Goal: Entertainment & Leisure: Consume media (video, audio)

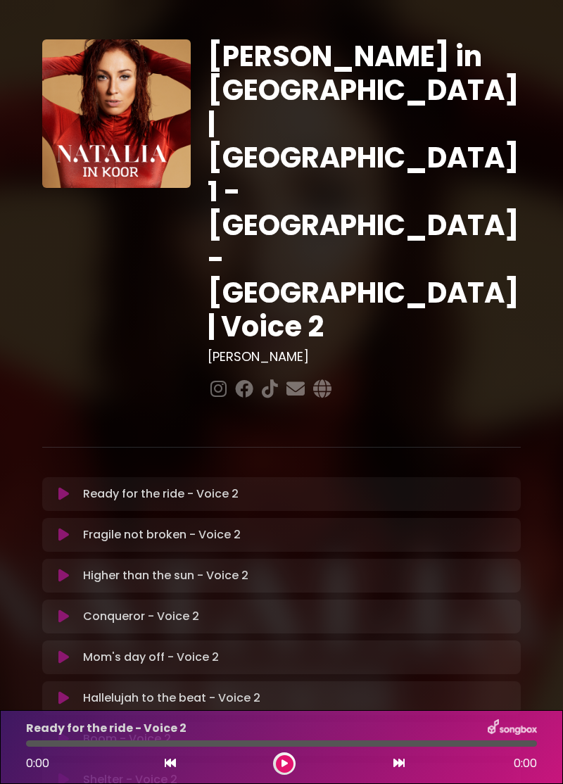
click at [72, 528] on button at bounding box center [64, 535] width 27 height 14
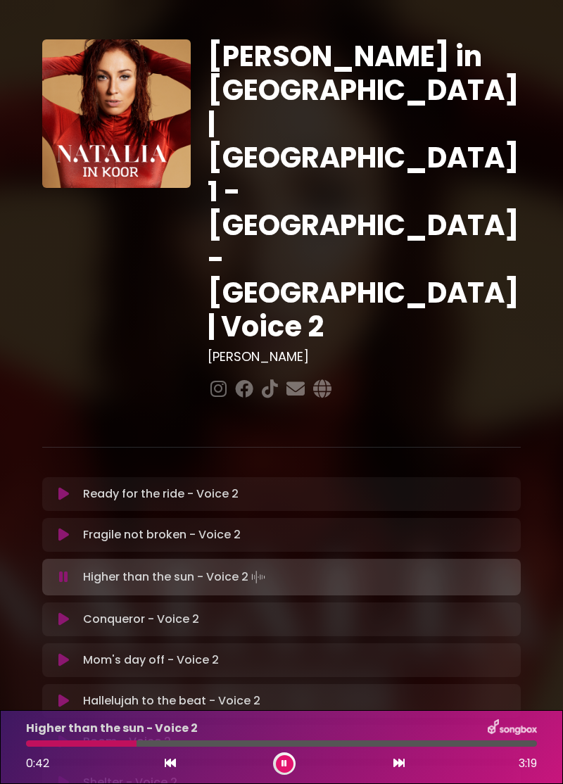
click at [66, 570] on icon at bounding box center [63, 577] width 9 height 14
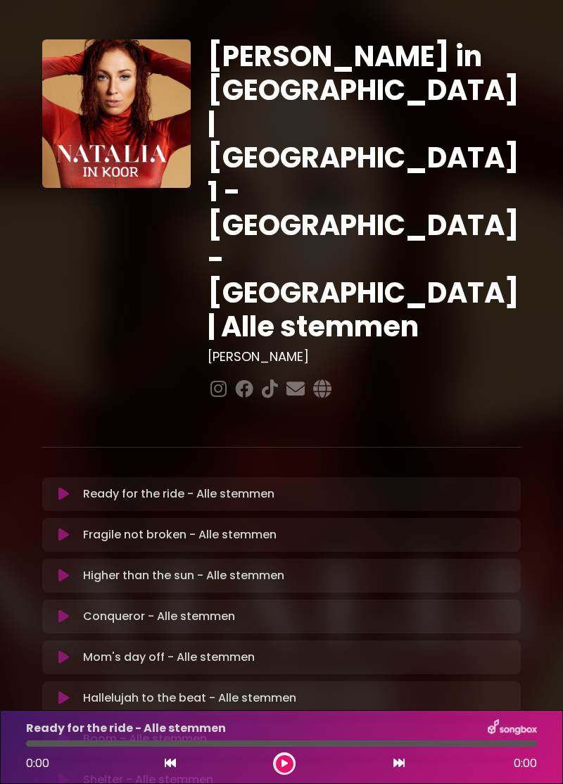
click at [66, 569] on icon at bounding box center [63, 576] width 11 height 14
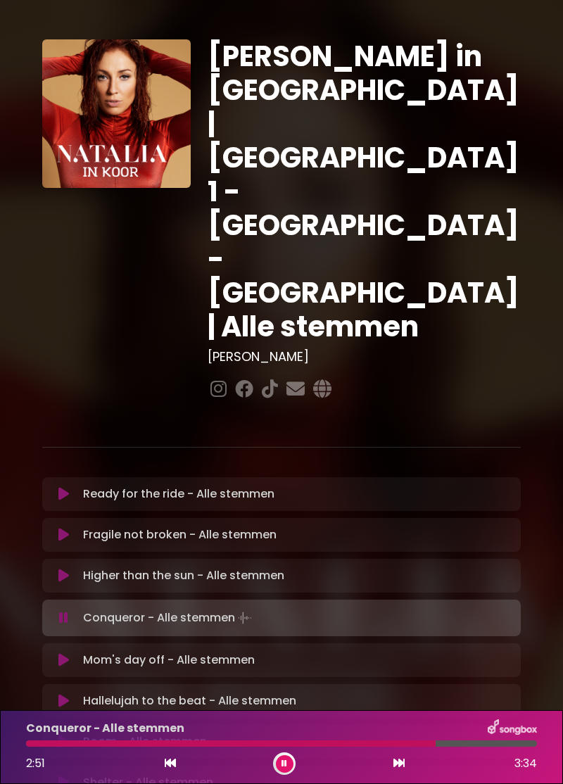
click at [340, 608] on div "Conqueror - Alle stemmen Loading Track..." at bounding box center [294, 618] width 435 height 20
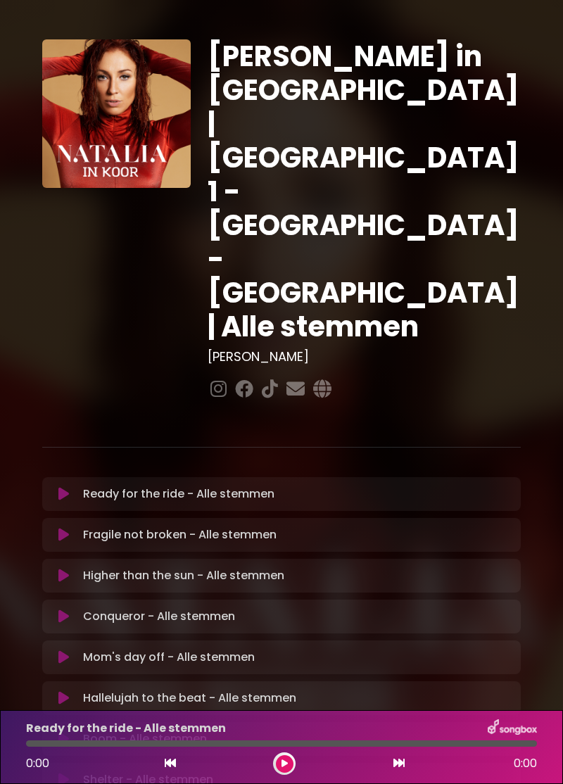
click at [75, 609] on button at bounding box center [64, 616] width 27 height 14
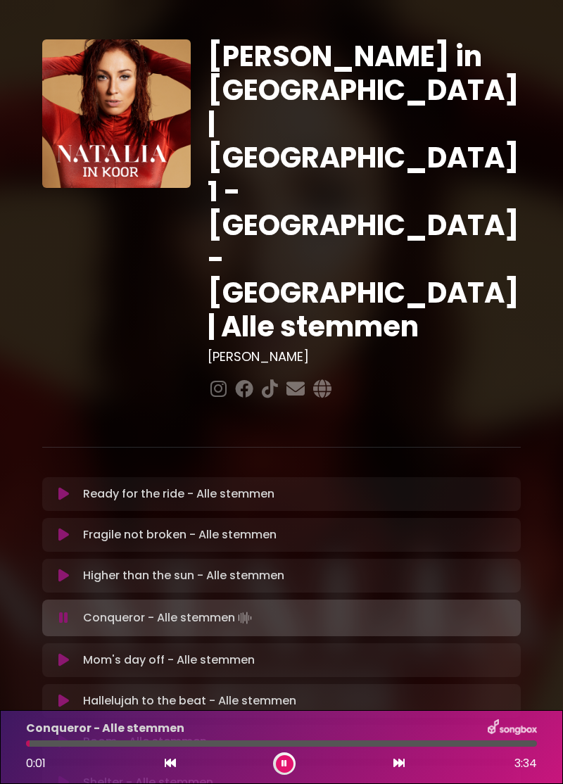
click at [369, 608] on div "Conqueror - Alle stemmen Loading Track..." at bounding box center [294, 618] width 435 height 20
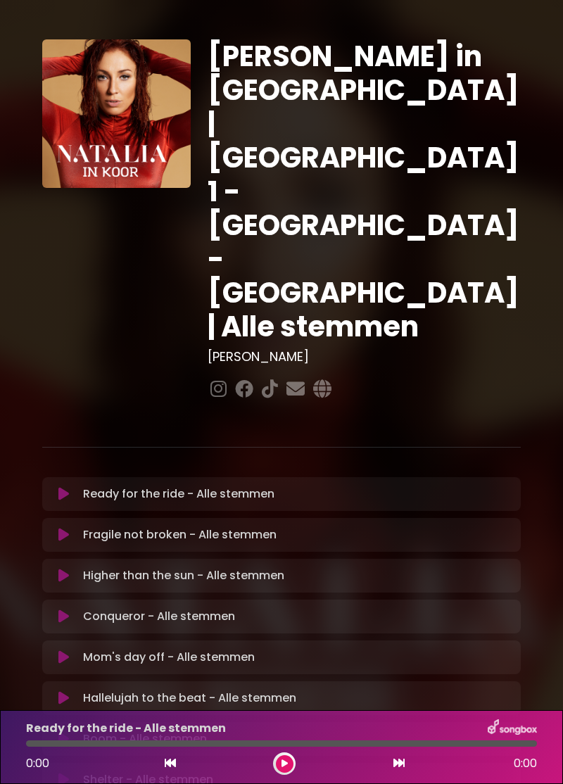
click at [222, 600] on div "Conqueror - Alle stemmen Loading Track... Name" at bounding box center [281, 617] width 479 height 34
click at [187, 600] on div "Conqueror - Alle stemmen Loading Track... Name" at bounding box center [281, 617] width 479 height 34
click at [284, 761] on icon at bounding box center [284, 763] width 6 height 8
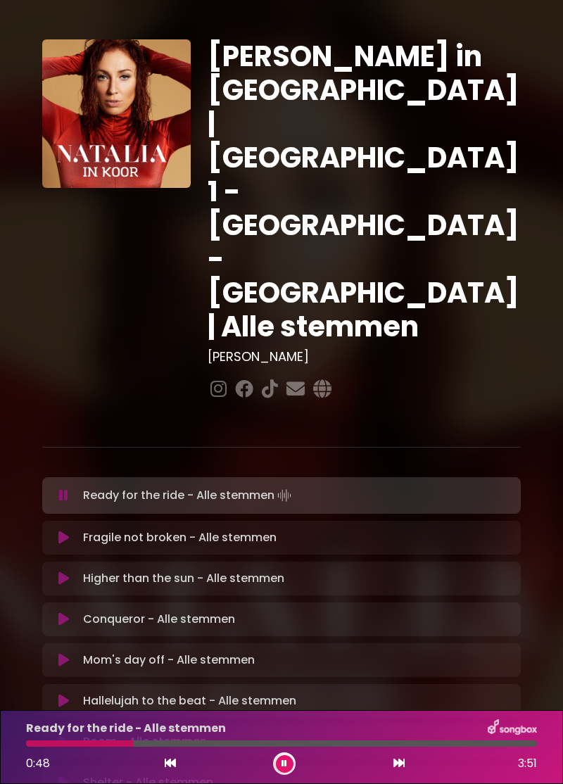
click at [284, 770] on button at bounding box center [285, 764] width 18 height 18
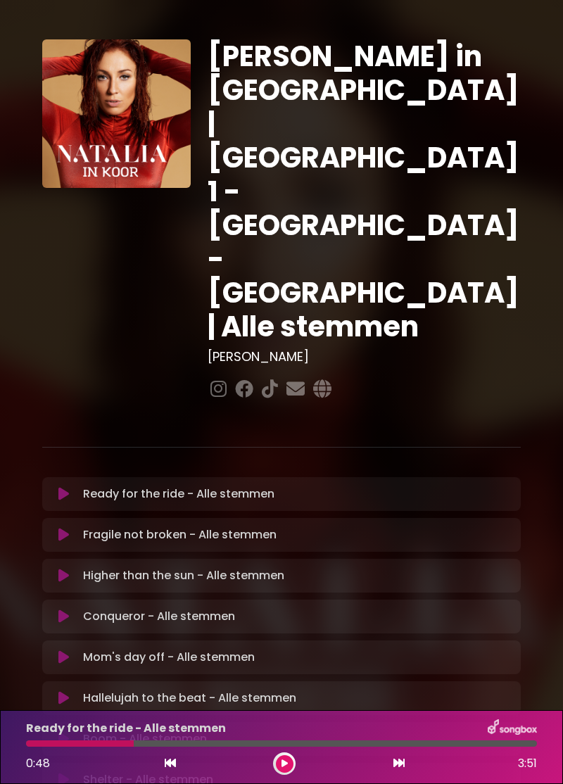
click at [71, 609] on button at bounding box center [64, 616] width 27 height 14
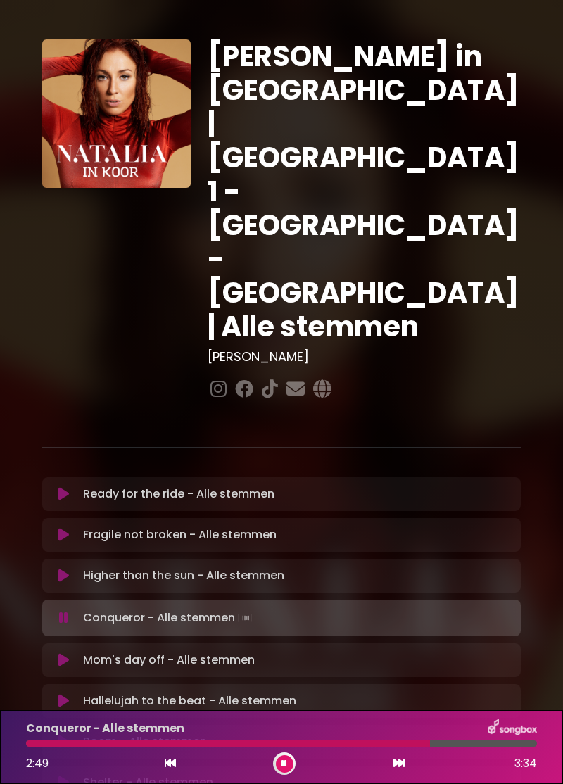
click at [284, 764] on icon at bounding box center [284, 763] width 6 height 8
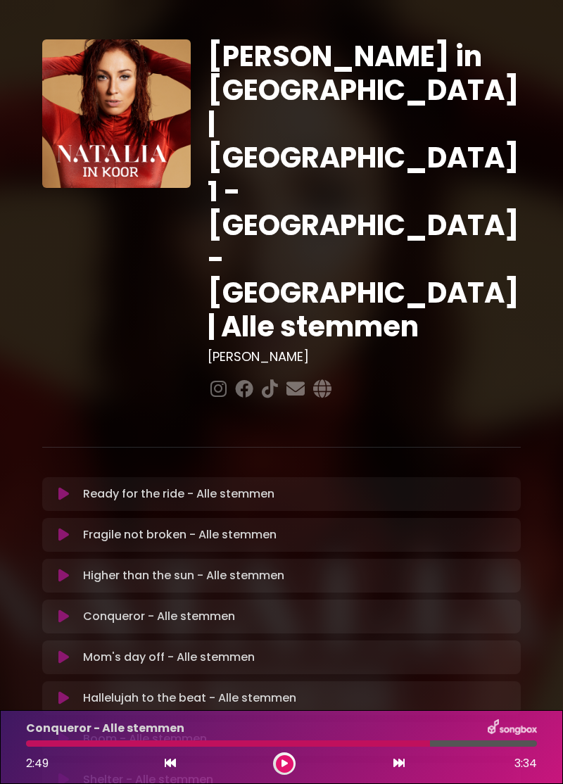
click at [287, 760] on icon at bounding box center [284, 763] width 6 height 8
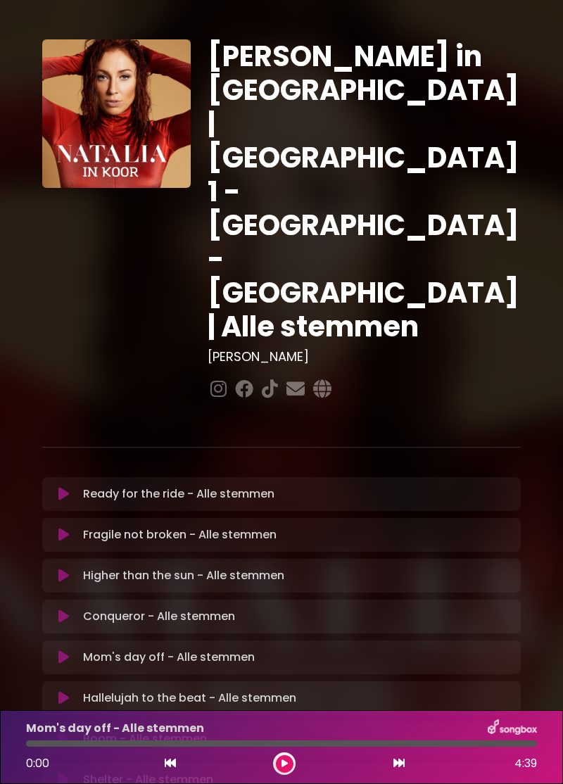
click at [286, 759] on icon at bounding box center [284, 763] width 6 height 8
click at [290, 761] on button at bounding box center [285, 764] width 18 height 18
click at [235, 649] on p "Mom's day off - Alle stemmen Loading Track..." at bounding box center [169, 657] width 172 height 17
click at [71, 650] on button at bounding box center [64, 657] width 27 height 14
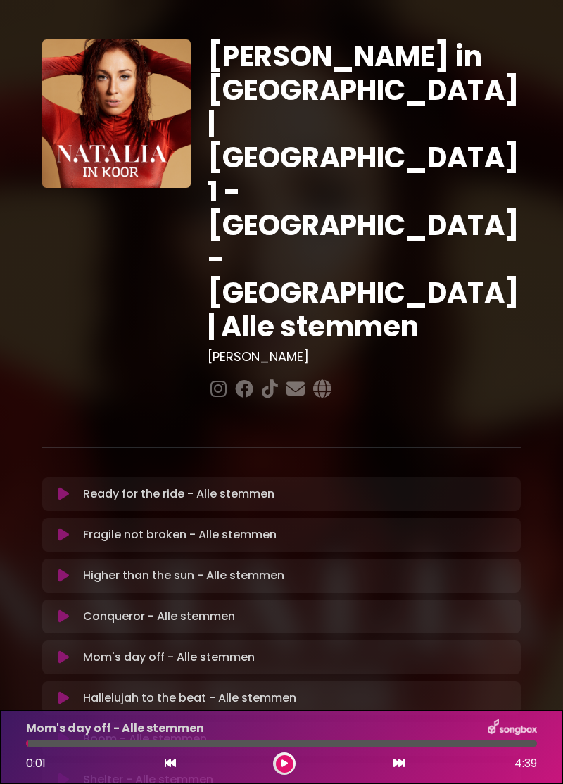
click at [286, 770] on button at bounding box center [285, 764] width 18 height 18
click at [41, 771] on div "0:01" at bounding box center [43, 763] width 35 height 17
click at [173, 766] on icon at bounding box center [170, 762] width 11 height 11
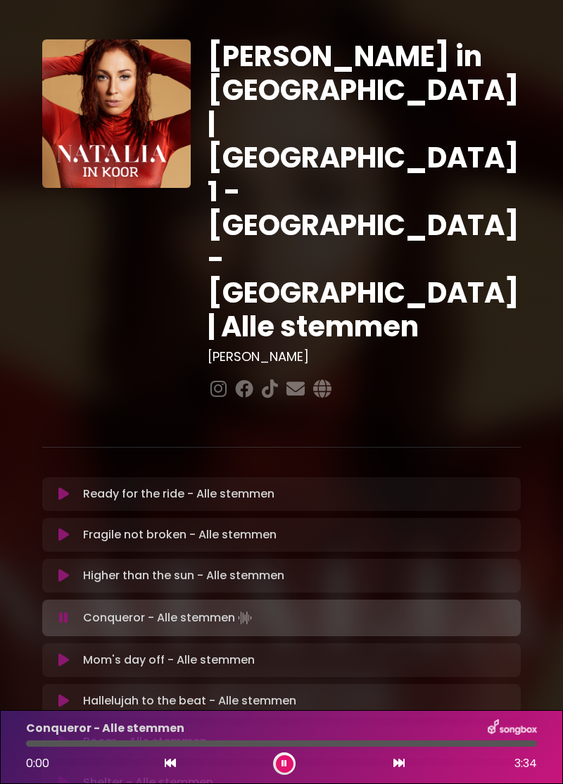
click at [398, 770] on button at bounding box center [399, 763] width 13 height 18
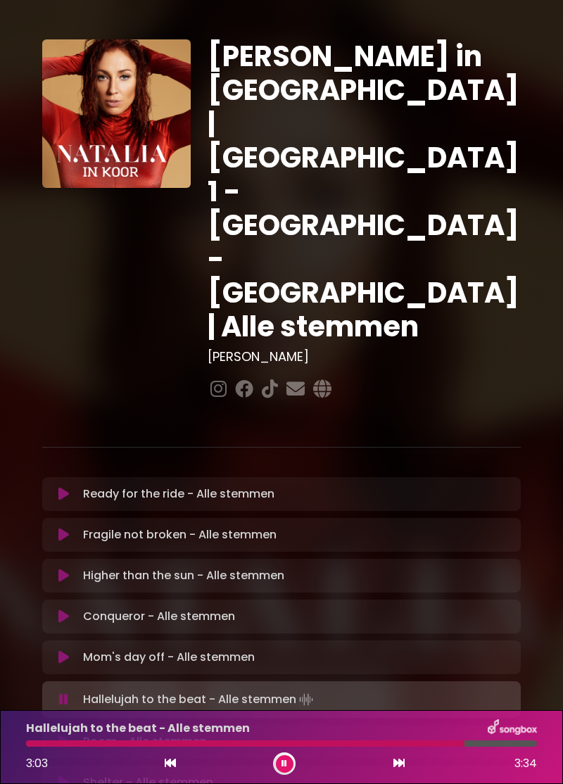
click at [289, 768] on button at bounding box center [285, 764] width 18 height 18
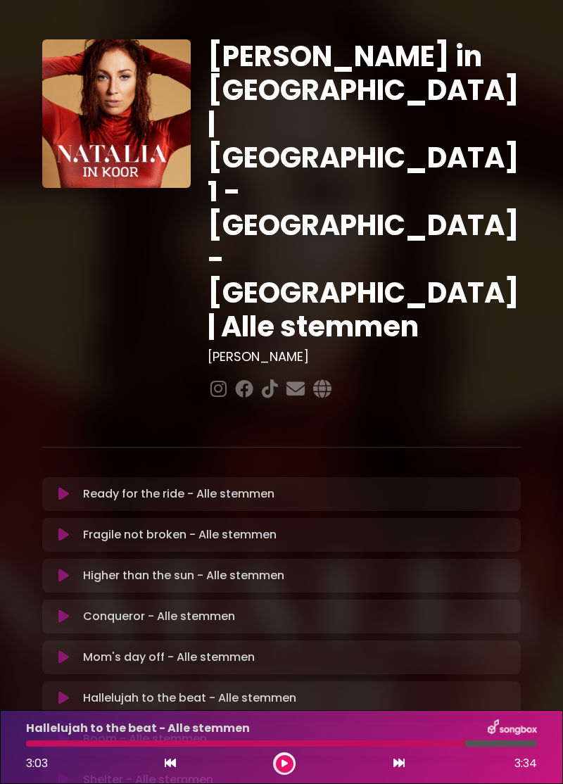
click at [395, 772] on button at bounding box center [399, 763] width 13 height 18
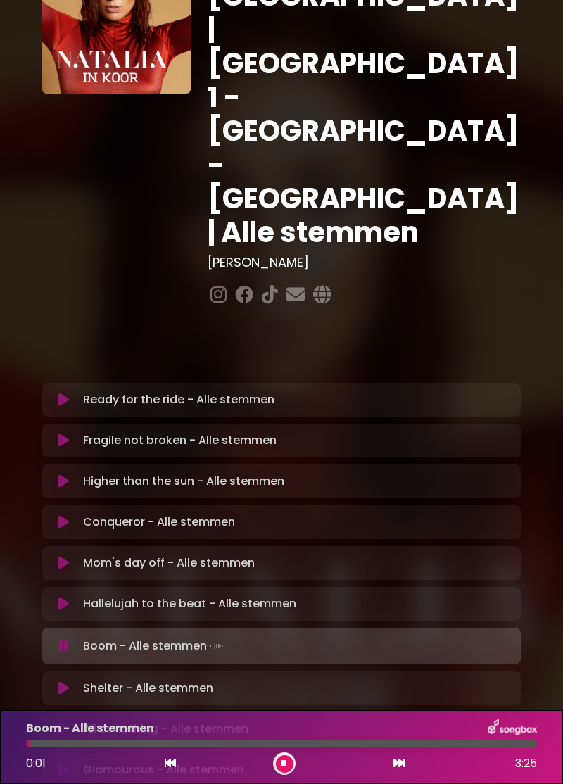
scroll to position [96, 0]
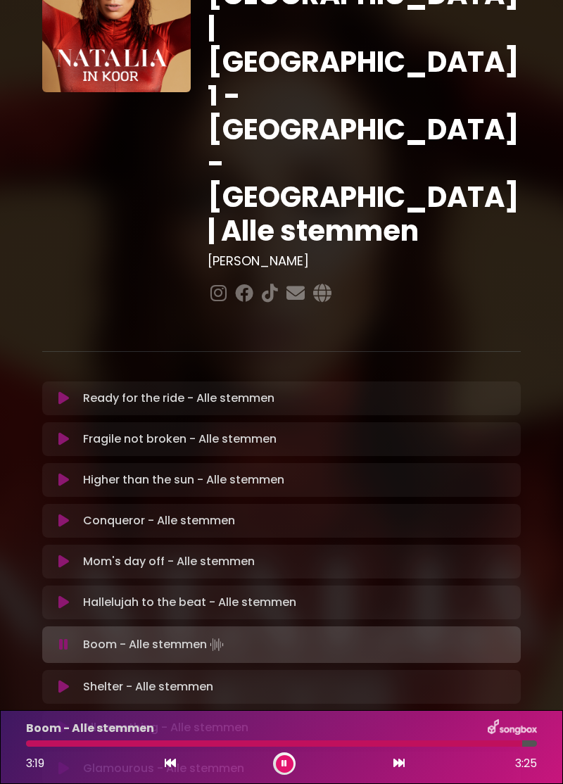
click at [400, 766] on icon at bounding box center [398, 762] width 11 height 11
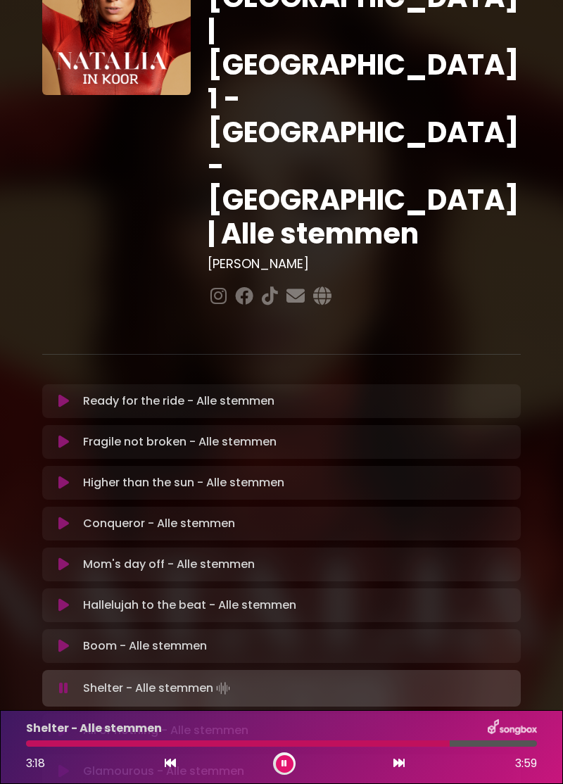
click at [4, 441] on div "[PERSON_NAME] in [GEOGRAPHIC_DATA] | [GEOGRAPHIC_DATA] 1 - [GEOGRAPHIC_DATA] - …" at bounding box center [281, 403] width 563 height 958
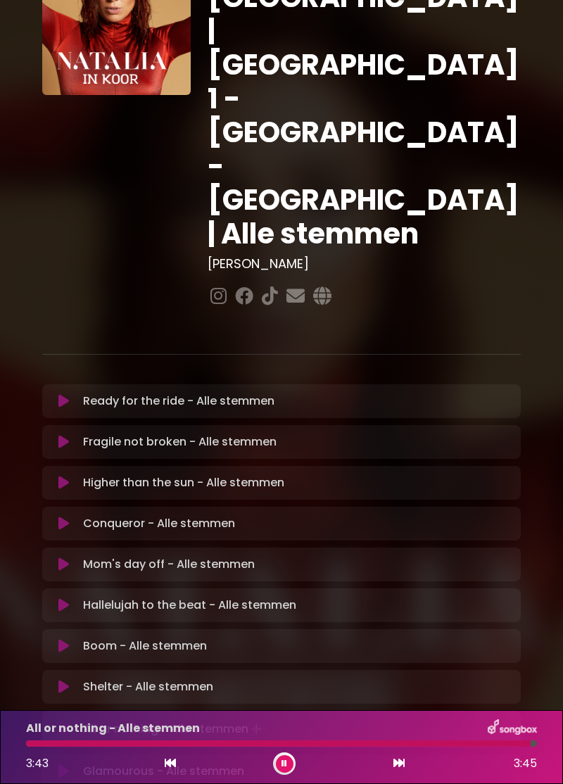
click at [288, 775] on div at bounding box center [284, 763] width 23 height 23
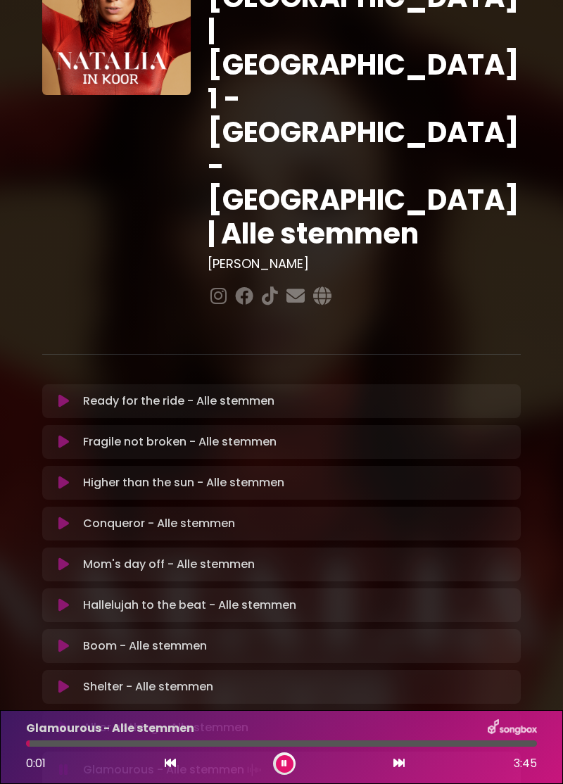
click at [284, 768] on icon at bounding box center [284, 763] width 6 height 8
click at [285, 773] on button at bounding box center [285, 764] width 18 height 18
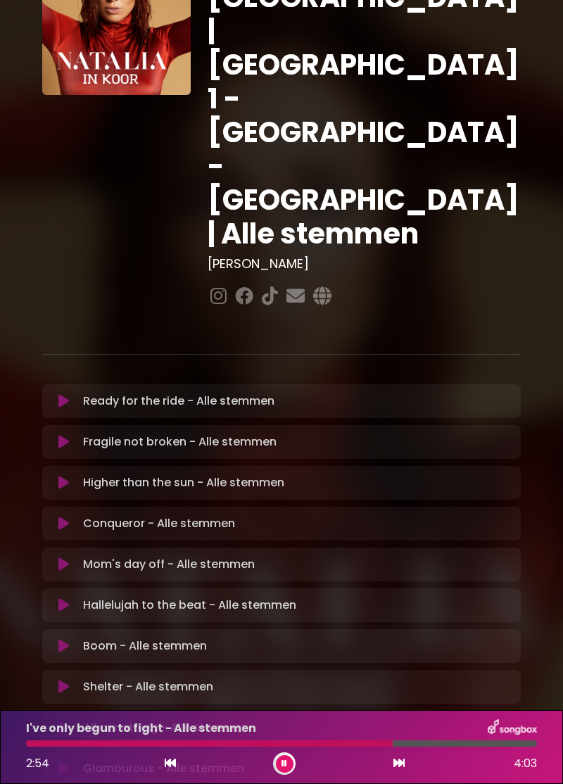
click at [283, 773] on button at bounding box center [285, 764] width 18 height 18
click at [400, 773] on button at bounding box center [399, 763] width 13 height 18
click at [289, 775] on div at bounding box center [284, 763] width 23 height 23
click at [284, 773] on button at bounding box center [285, 764] width 18 height 18
